Goal: Information Seeking & Learning: Find specific fact

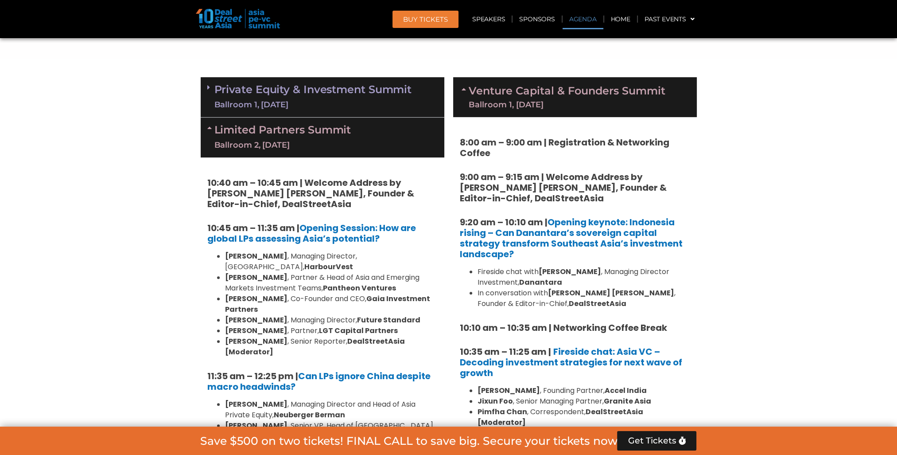
scroll to position [602, 0]
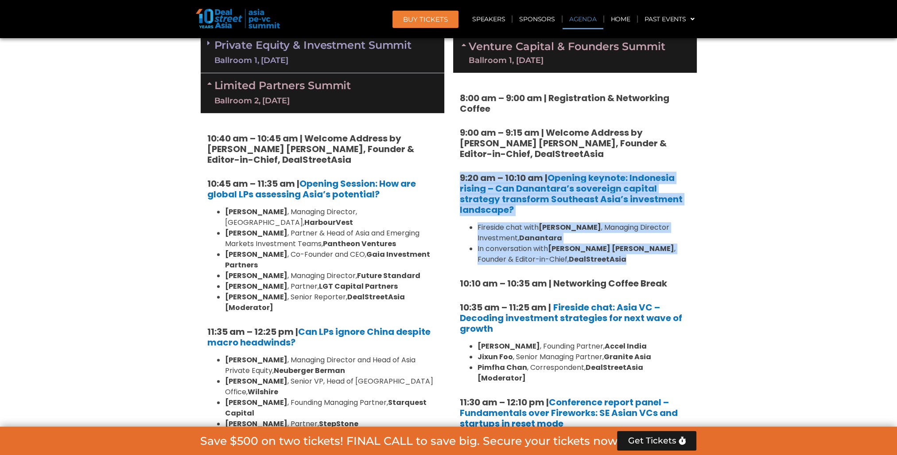
drag, startPoint x: 569, startPoint y: 262, endPoint x: 454, endPoint y: 177, distance: 143.6
drag, startPoint x: 459, startPoint y: 176, endPoint x: 588, endPoint y: 256, distance: 151.8
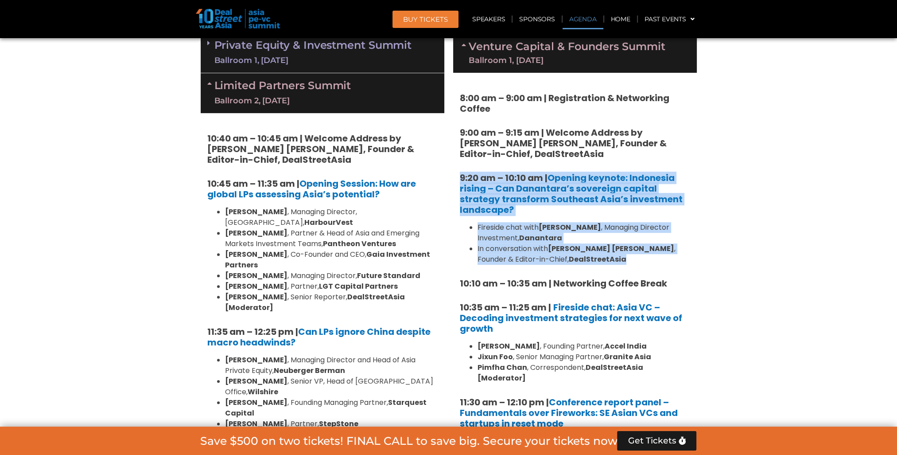
copy div "9:20 am – 10:10 am | Opening keynote: Indonesia rising – Can Danantara’s sovere…"
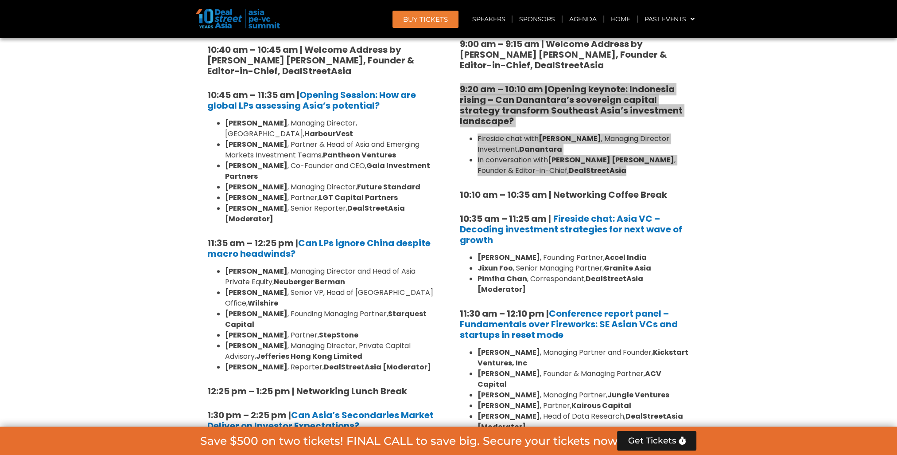
scroll to position [513, 0]
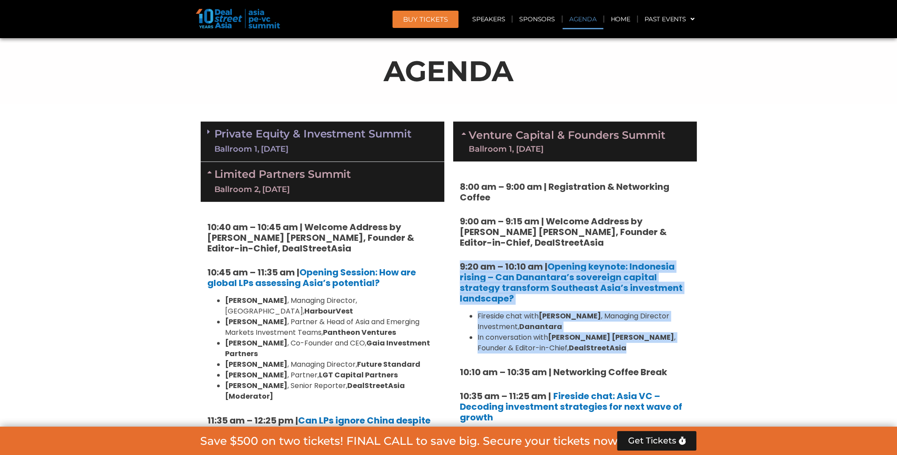
click at [411, 132] on link "Private Equity & Investment Summit Ballroom 1, [DATE]" at bounding box center [313, 141] width 198 height 27
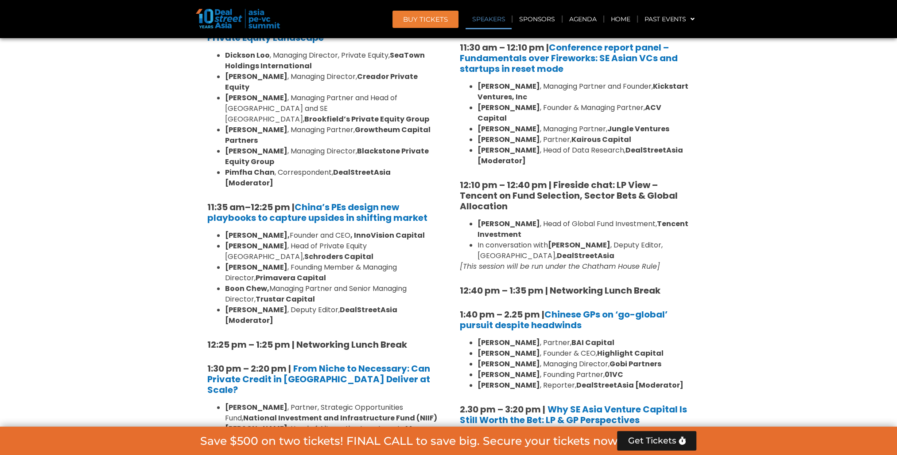
scroll to position [912, 0]
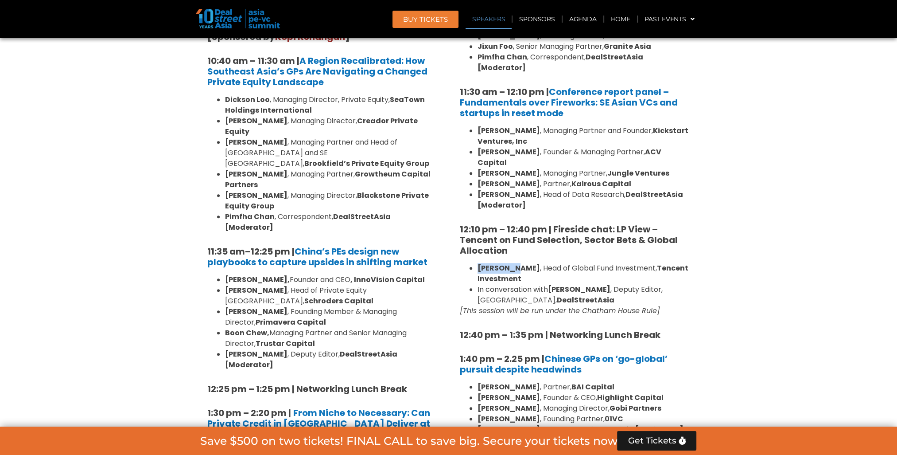
drag, startPoint x: 477, startPoint y: 245, endPoint x: 510, endPoint y: 246, distance: 33.7
click at [510, 263] on ul "[PERSON_NAME] , Head of Global Fund Investment, Tencent Investment In conversat…" at bounding box center [575, 284] width 230 height 43
copy strong "[PERSON_NAME]"
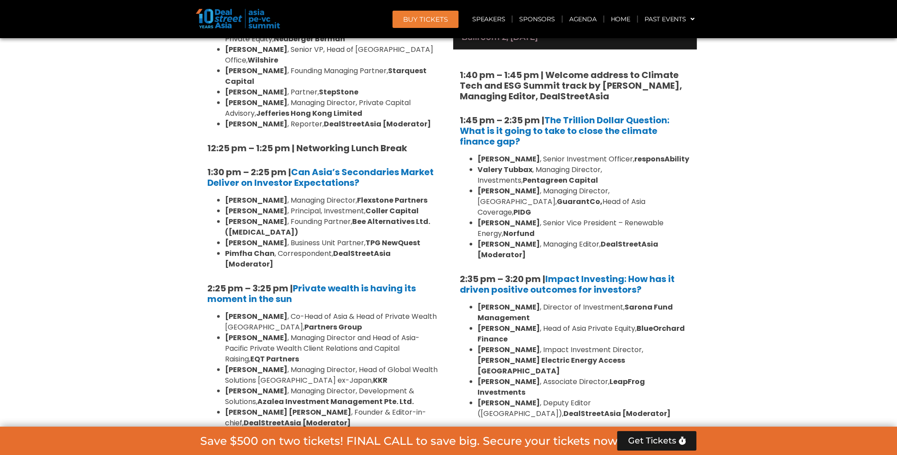
scroll to position [2463, 0]
